Goal: Unclear

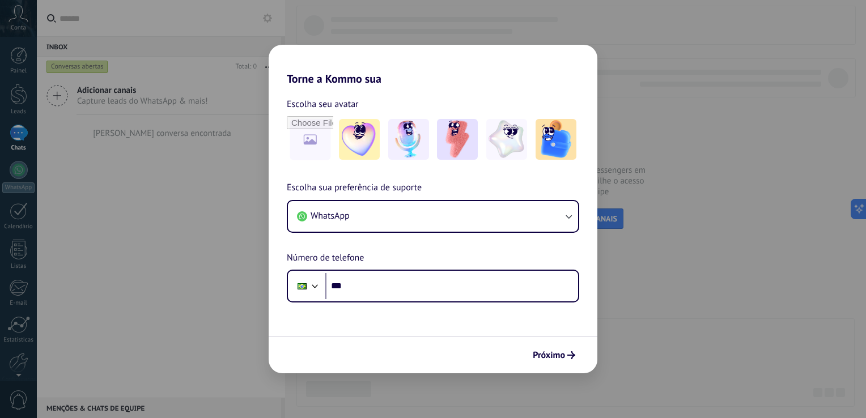
click at [287, 19] on div "Torne a Kommo sua Escolha seu avatar Escolha sua preferência de suporte WhatsAp…" at bounding box center [433, 209] width 866 height 418
click at [288, 20] on div "Torne a Kommo sua Escolha seu avatar Escolha sua preferência de suporte WhatsAp…" at bounding box center [433, 209] width 866 height 418
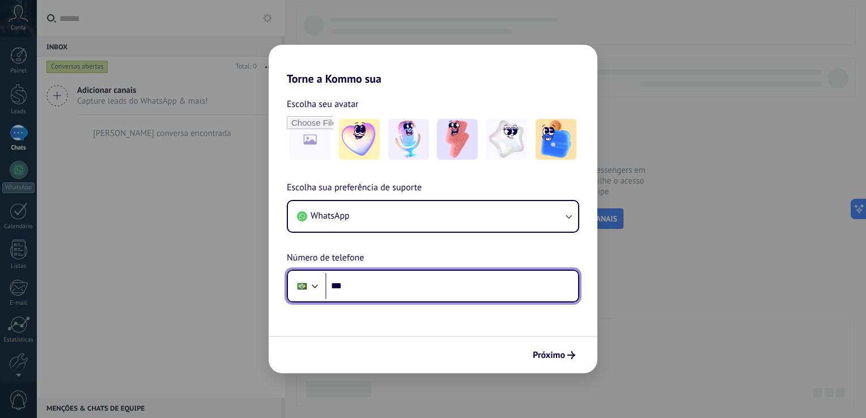
click at [453, 285] on input "***" at bounding box center [451, 286] width 253 height 26
